Goal: Information Seeking & Learning: Learn about a topic

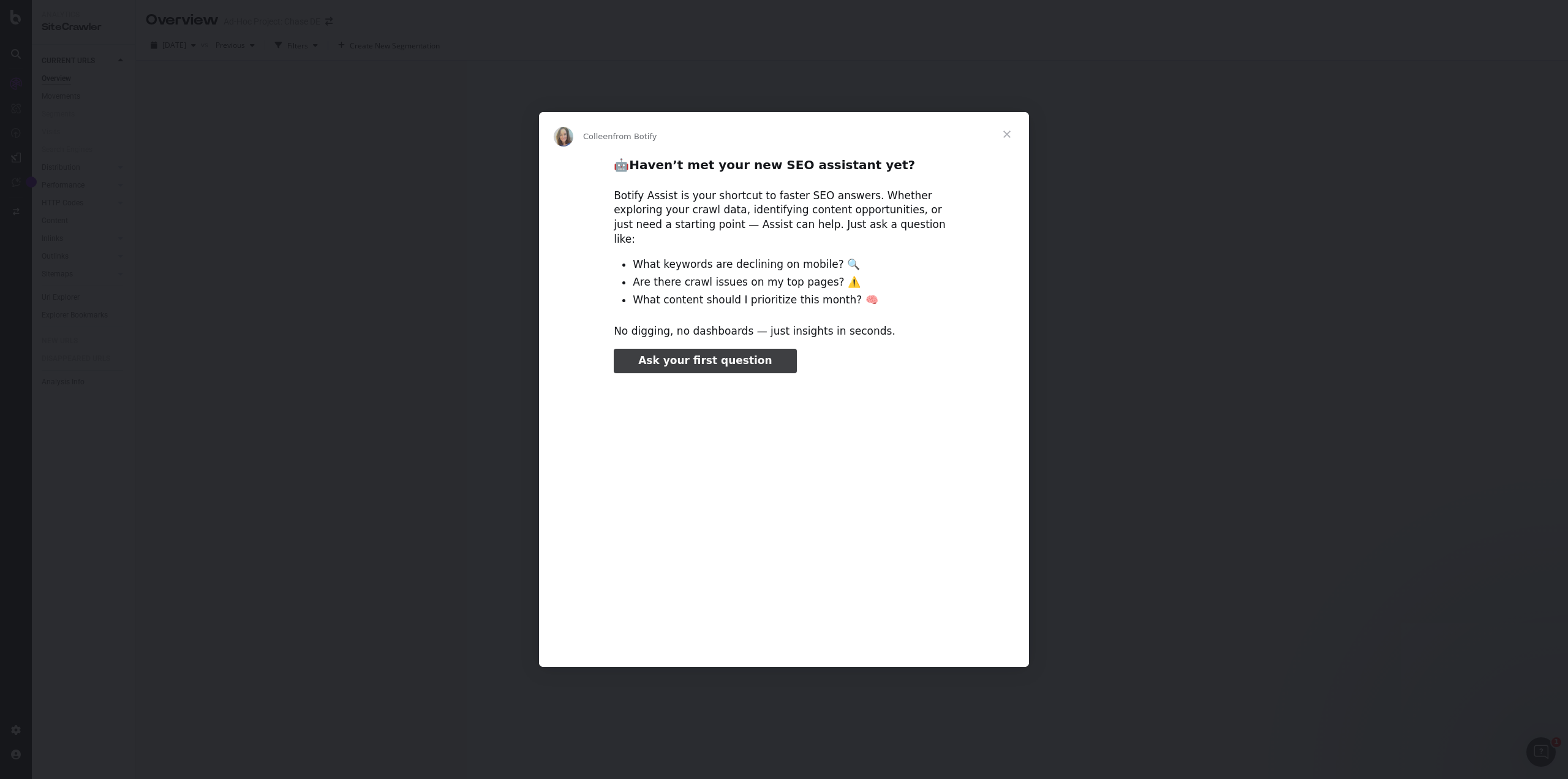
click at [1010, 134] on span "Close" at bounding box center [1006, 134] width 44 height 44
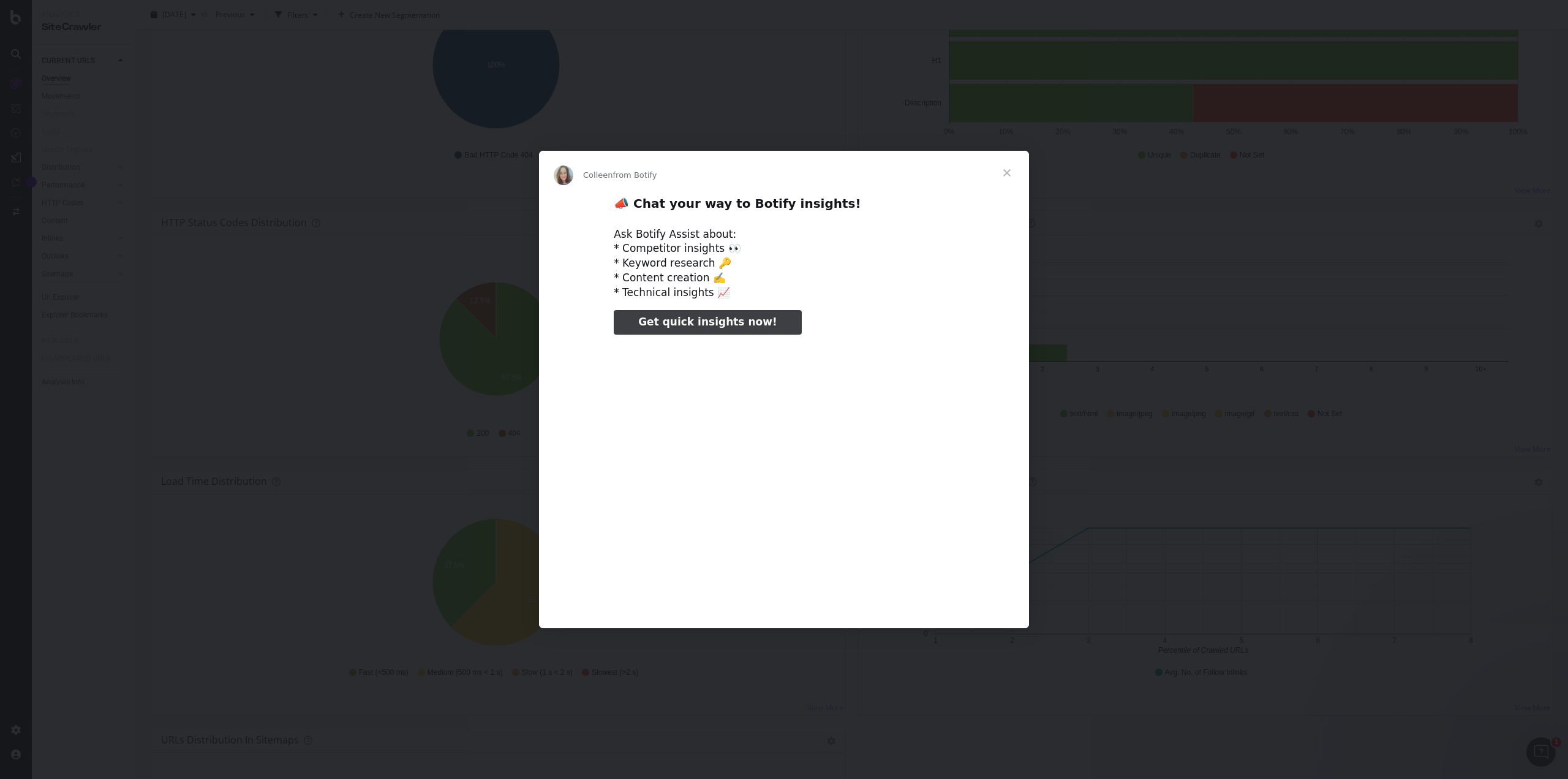
type input "58346"
click at [1004, 175] on span "Close" at bounding box center [1006, 173] width 44 height 44
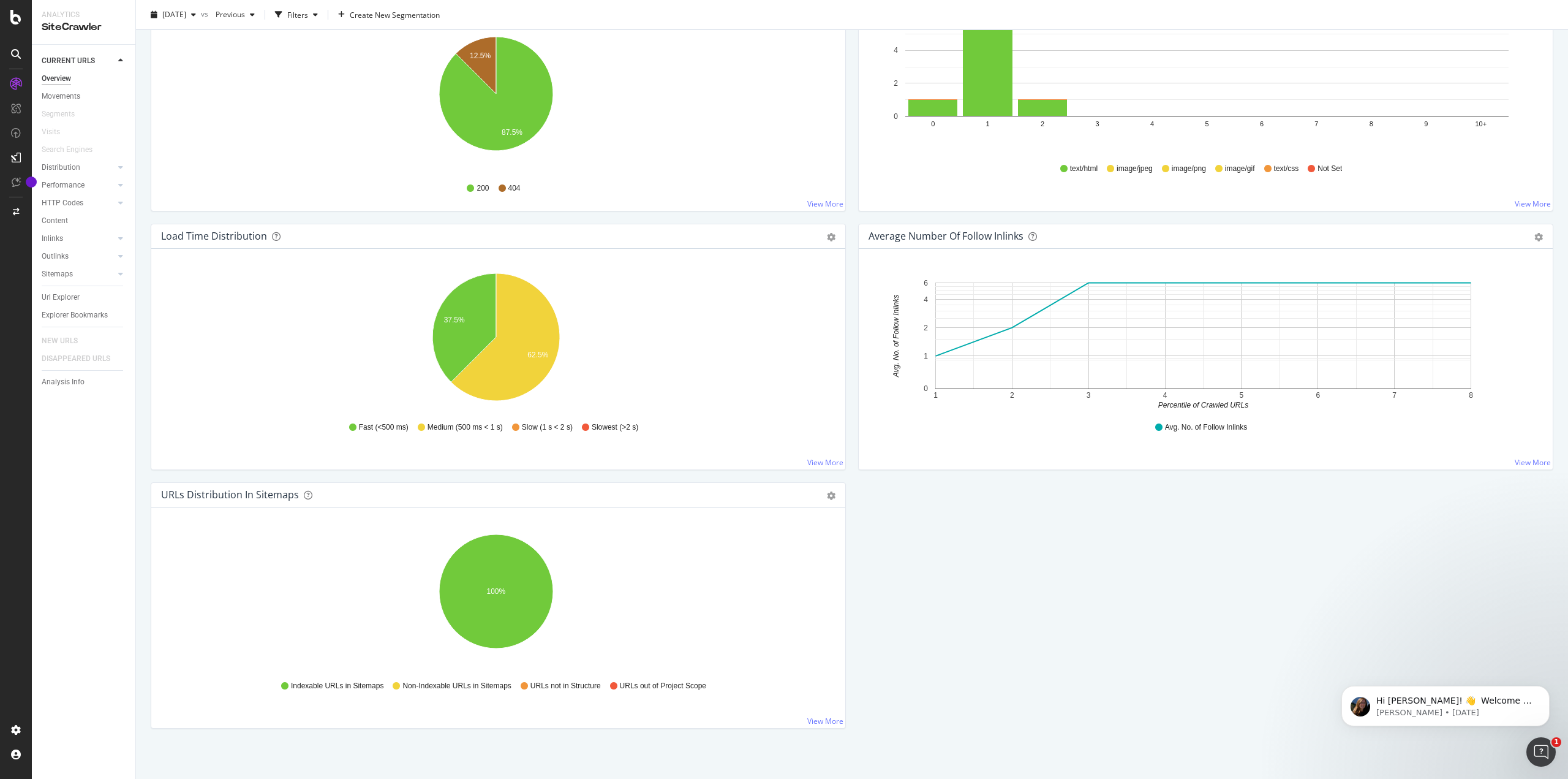
scroll to position [741, 0]
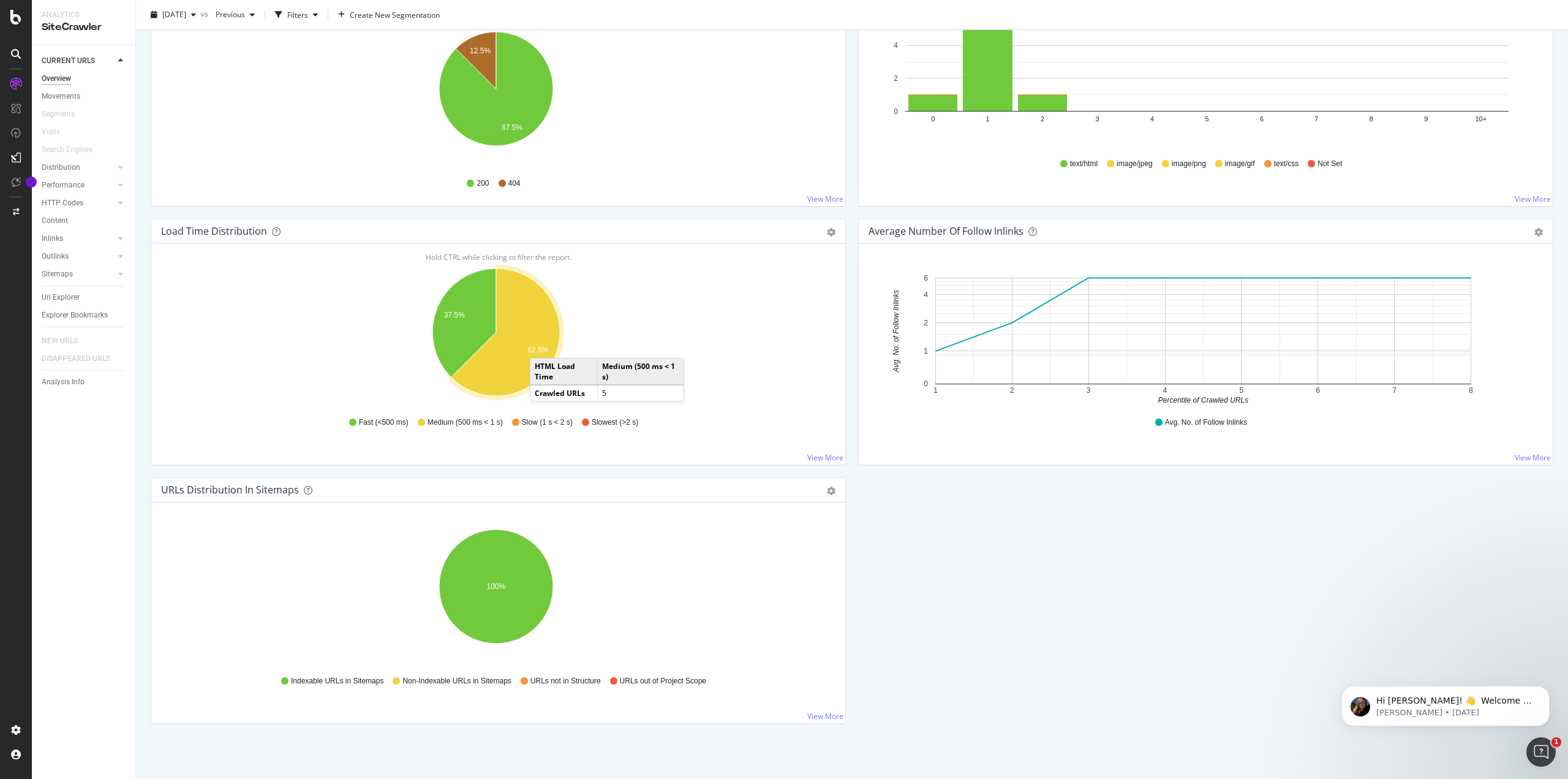
click at [542, 346] on text "62.5%" at bounding box center [537, 350] width 21 height 8
